Goal: Information Seeking & Learning: Learn about a topic

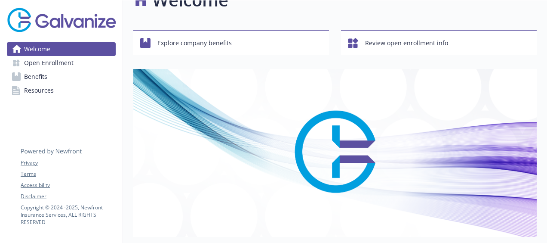
scroll to position [24, 0]
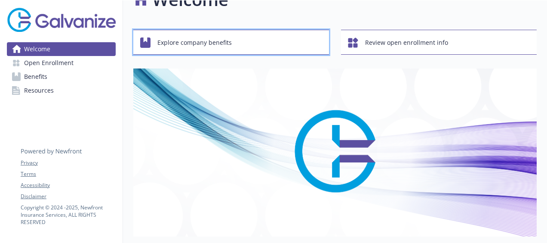
click at [193, 43] on span "Explore company benefits" at bounding box center [194, 42] width 74 height 16
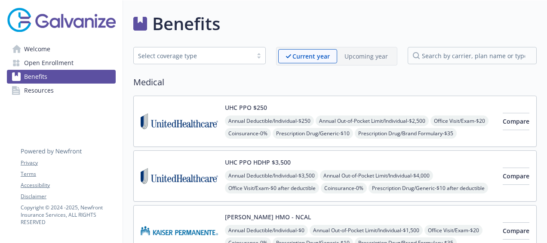
click at [203, 53] on div "Select coverage type" at bounding box center [193, 55] width 110 height 9
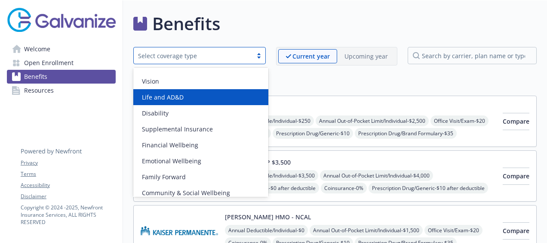
scroll to position [34, 0]
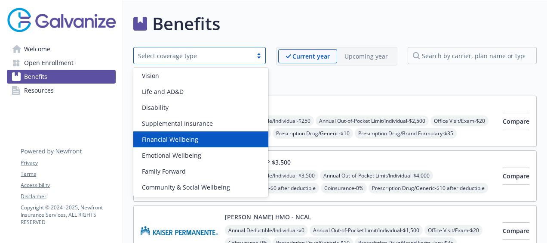
click at [223, 135] on div "Financial Wellbeing" at bounding box center [201, 139] width 125 height 9
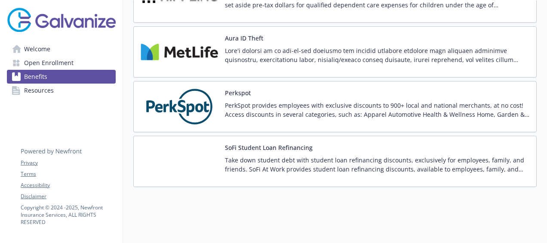
scroll to position [243, 0]
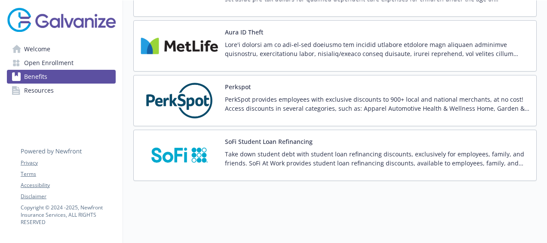
click at [33, 90] on span "Resources" at bounding box center [39, 90] width 30 height 14
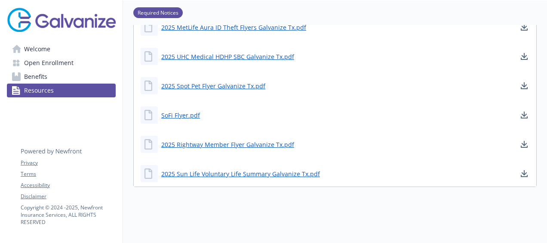
scroll to position [522, 0]
